Goal: Find contact information: Find contact information

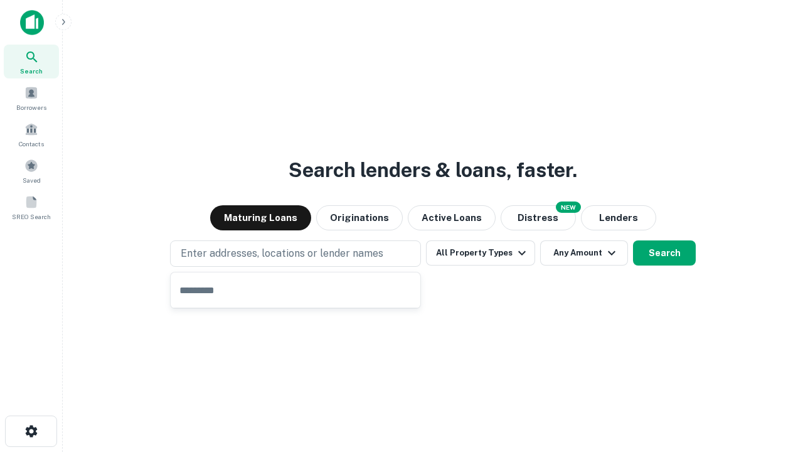
type input "**********"
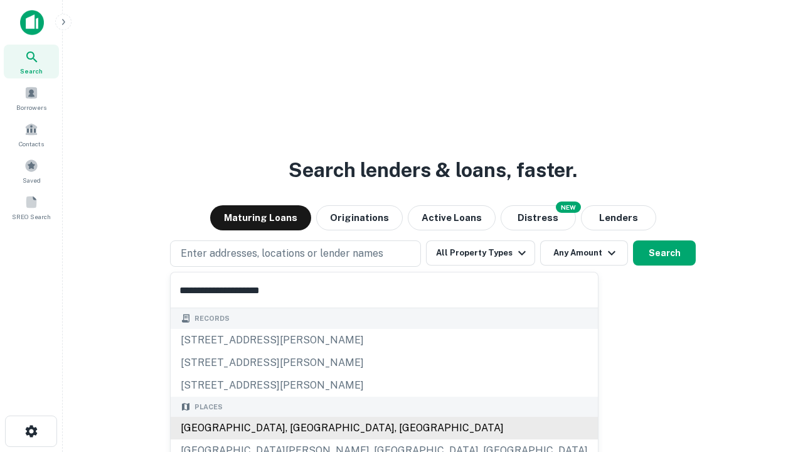
click at [300, 428] on div "[GEOGRAPHIC_DATA], [GEOGRAPHIC_DATA], [GEOGRAPHIC_DATA]" at bounding box center [384, 427] width 427 height 23
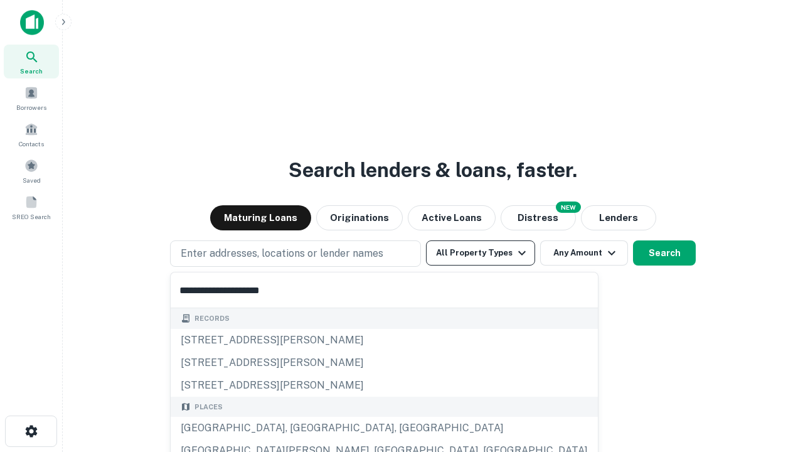
click at [480, 253] on button "All Property Types" at bounding box center [480, 252] width 109 height 25
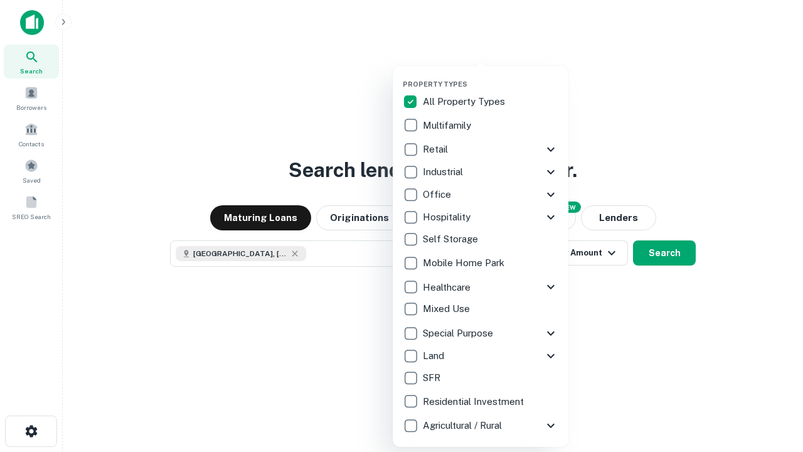
click at [490, 76] on button "button" at bounding box center [491, 76] width 176 height 1
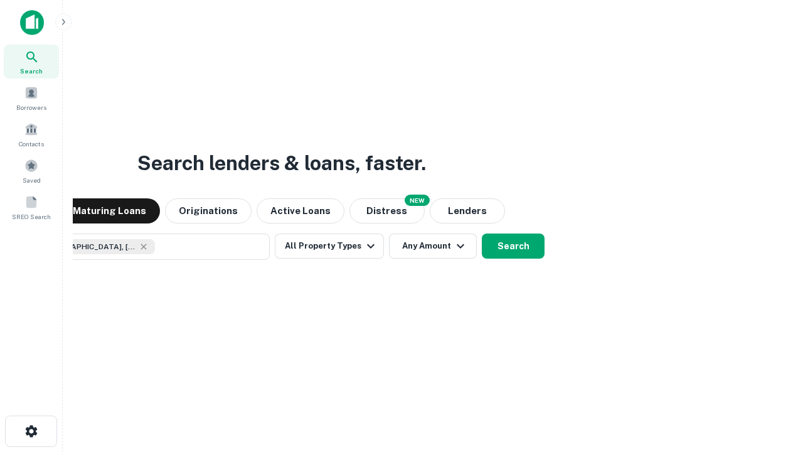
scroll to position [20, 0]
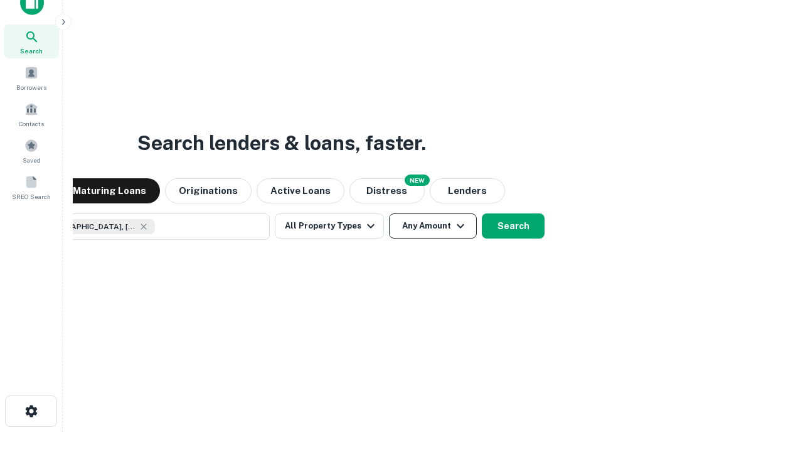
click at [389, 213] on button "Any Amount" at bounding box center [433, 225] width 88 height 25
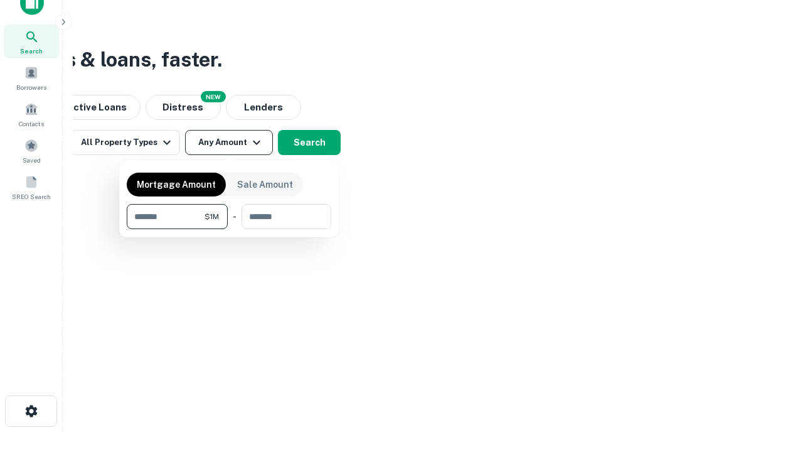
type input "*******"
click at [229, 229] on button "button" at bounding box center [229, 229] width 204 height 1
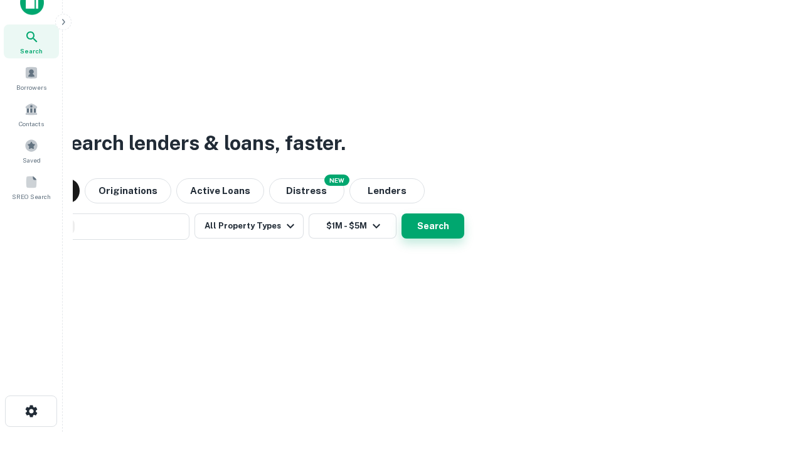
click at [401, 213] on button "Search" at bounding box center [432, 225] width 63 height 25
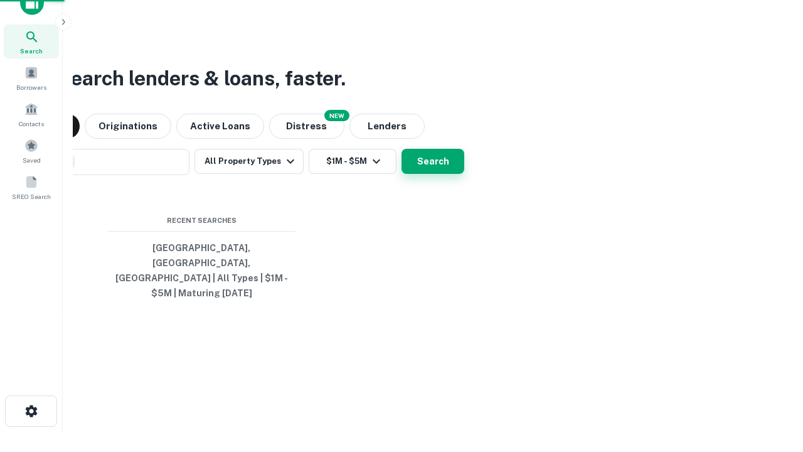
scroll to position [41, 355]
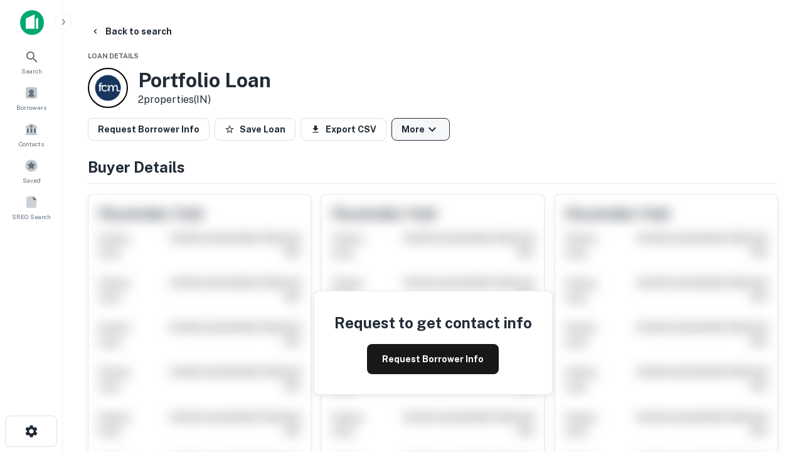
click at [420, 129] on button "More" at bounding box center [420, 129] width 58 height 23
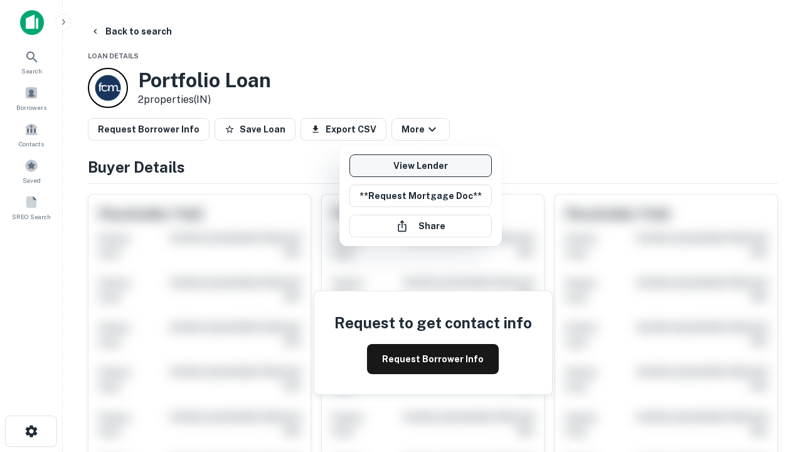
click at [420, 166] on link "View Lender" at bounding box center [420, 165] width 142 height 23
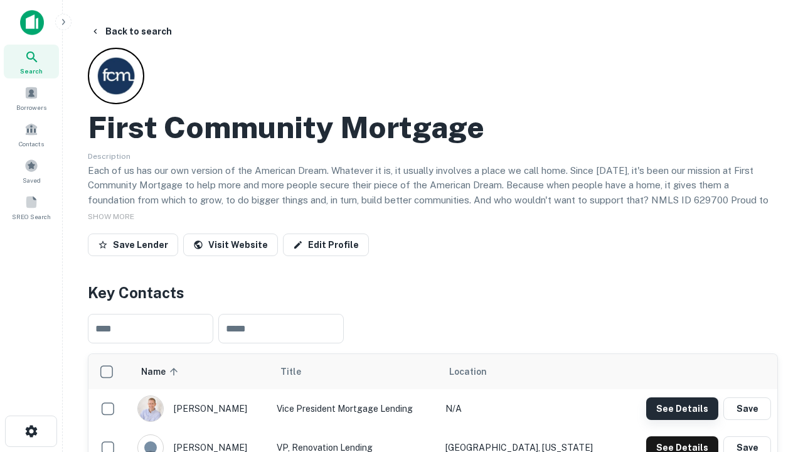
click at [682, 408] on button "See Details" at bounding box center [682, 408] width 72 height 23
click at [31, 431] on icon "button" at bounding box center [31, 430] width 15 height 15
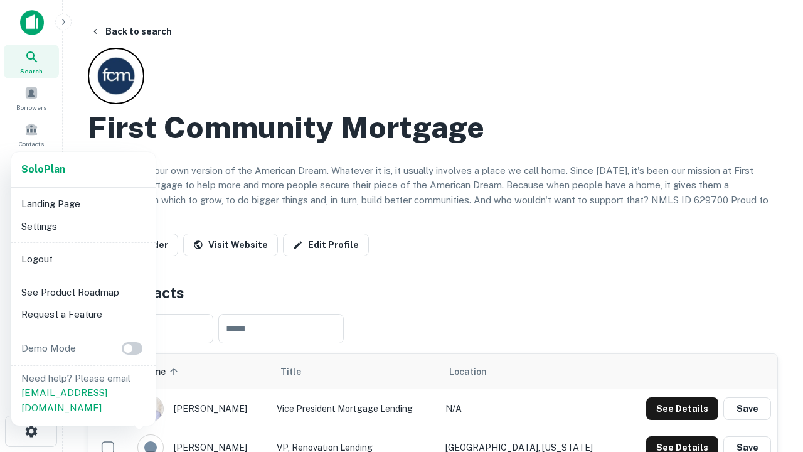
click at [83, 258] on li "Logout" at bounding box center [83, 259] width 134 height 23
